Goal: Find specific page/section

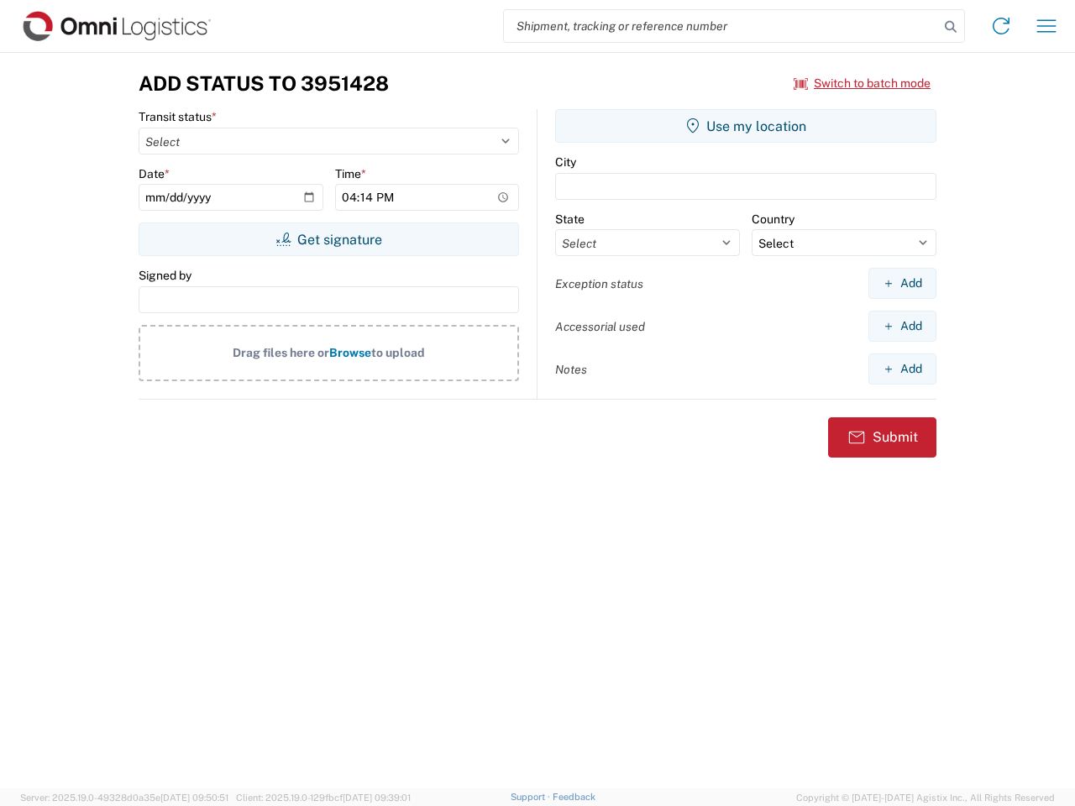
click at [721, 26] on input "search" at bounding box center [721, 26] width 435 height 32
click at [950, 27] on icon at bounding box center [951, 27] width 24 height 24
click at [1001, 26] on icon at bounding box center [1000, 26] width 27 height 27
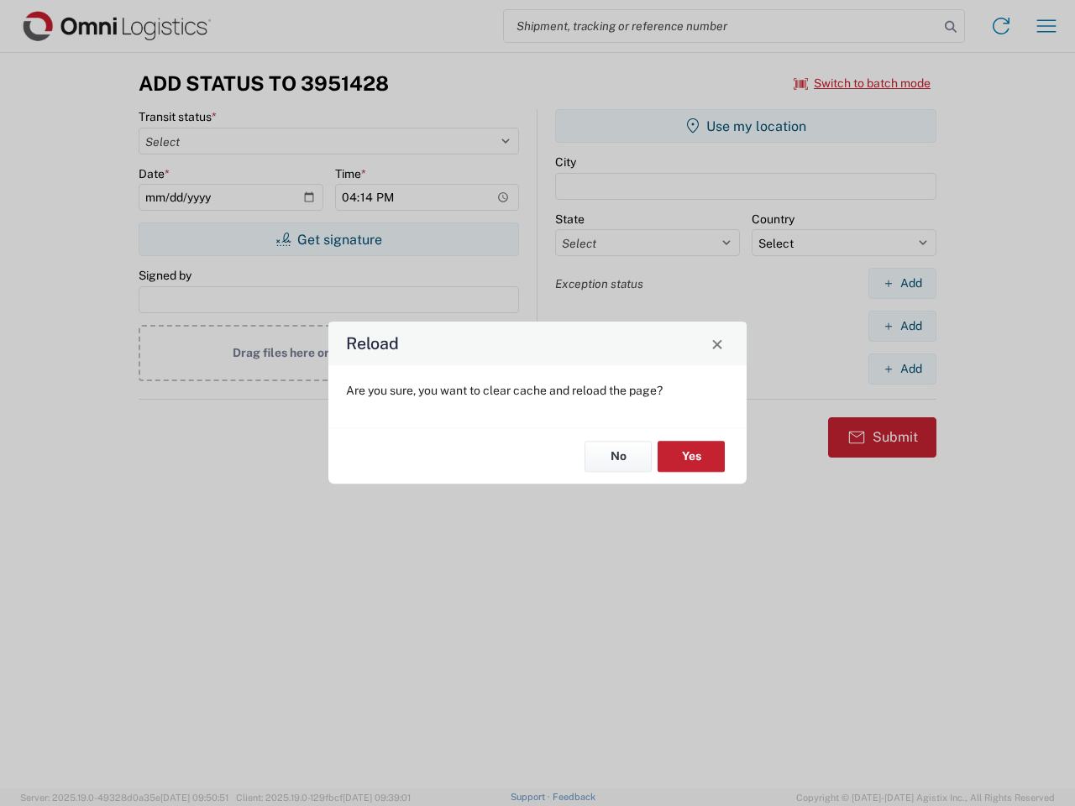
click at [1046, 26] on div "Reload Are you sure, you want to clear cache and reload the page? No Yes" at bounding box center [537, 403] width 1075 height 806
click at [862, 83] on div "Reload Are you sure, you want to clear cache and reload the page? No Yes" at bounding box center [537, 403] width 1075 height 806
click at [328, 239] on div "Reload Are you sure, you want to clear cache and reload the page? No Yes" at bounding box center [537, 403] width 1075 height 806
click at [746, 126] on div "Reload Are you sure, you want to clear cache and reload the page? No Yes" at bounding box center [537, 403] width 1075 height 806
click at [902, 283] on div "Reload Are you sure, you want to clear cache and reload the page? No Yes" at bounding box center [537, 403] width 1075 height 806
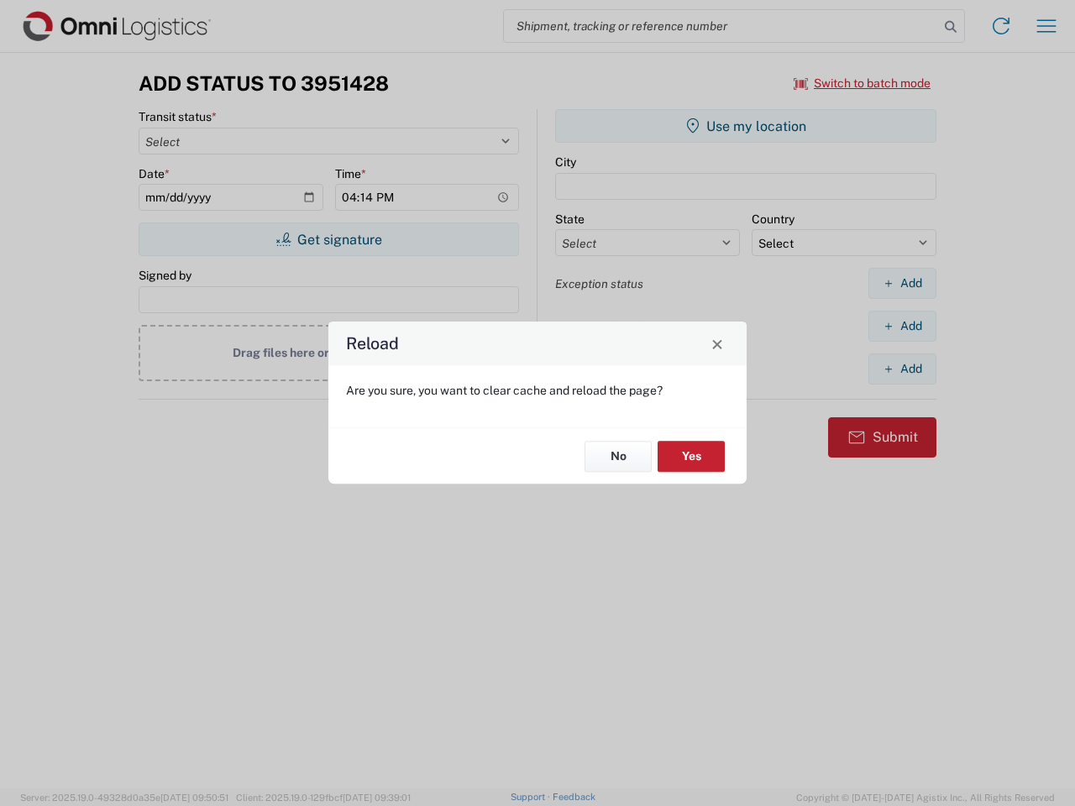
click at [902, 326] on div "Reload Are you sure, you want to clear cache and reload the page? No Yes" at bounding box center [537, 403] width 1075 height 806
click at [902, 369] on div "Reload Are you sure, you want to clear cache and reload the page? No Yes" at bounding box center [537, 403] width 1075 height 806
